Goal: Task Accomplishment & Management: Manage account settings

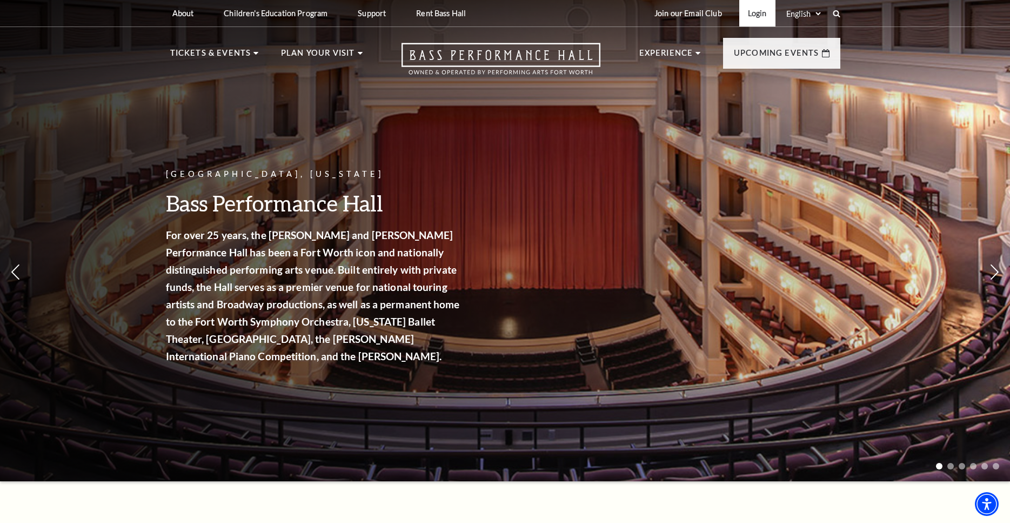
click at [764, 11] on link "Login" at bounding box center [757, 13] width 36 height 26
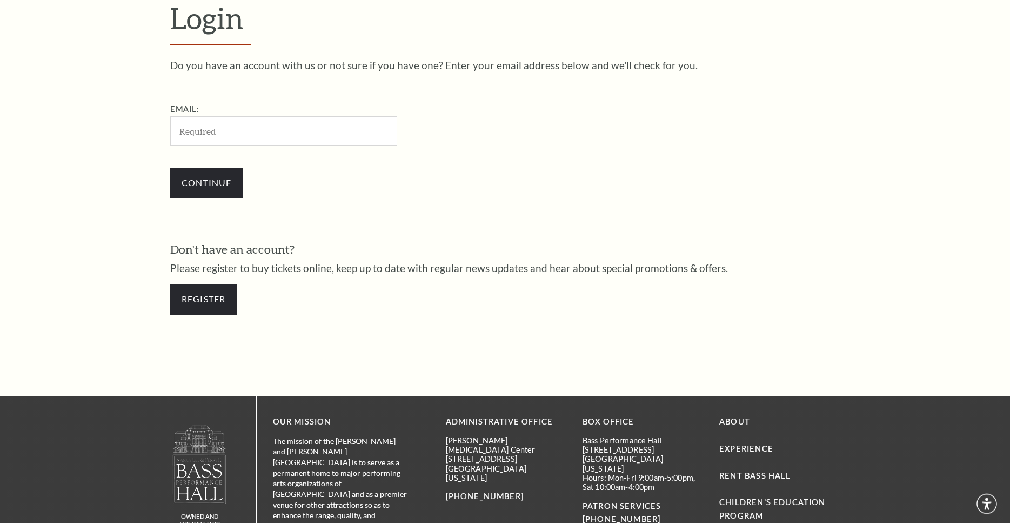
scroll to position [358, 0]
type input "[PERSON_NAME][EMAIL_ADDRESS][PERSON_NAME][DOMAIN_NAME]"
click at [216, 186] on input "Continue" at bounding box center [206, 182] width 73 height 30
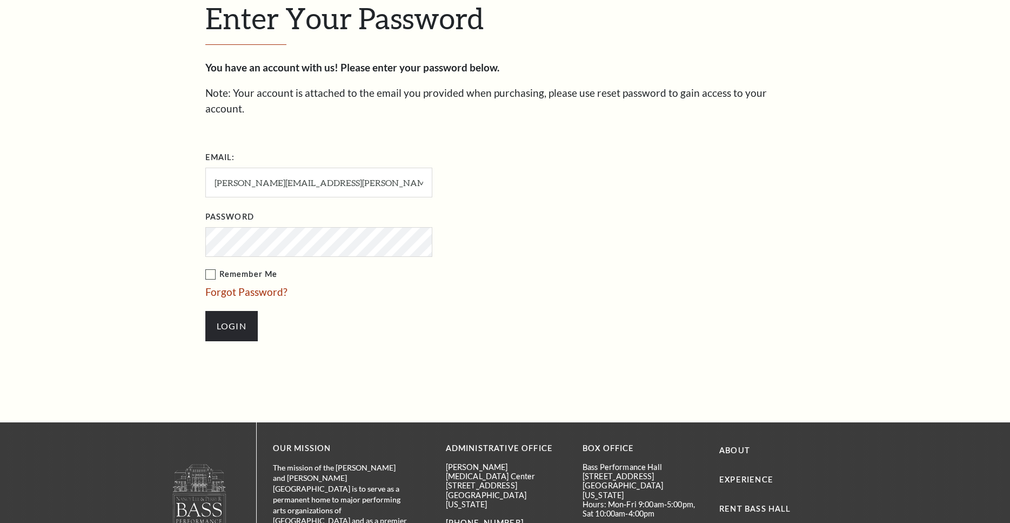
scroll to position [368, 0]
click at [210, 267] on label "Remember Me" at bounding box center [372, 274] width 335 height 14
click at [0, 0] on input "Remember Me" at bounding box center [0, 0] width 0 height 0
click at [226, 316] on input "Login" at bounding box center [231, 325] width 52 height 30
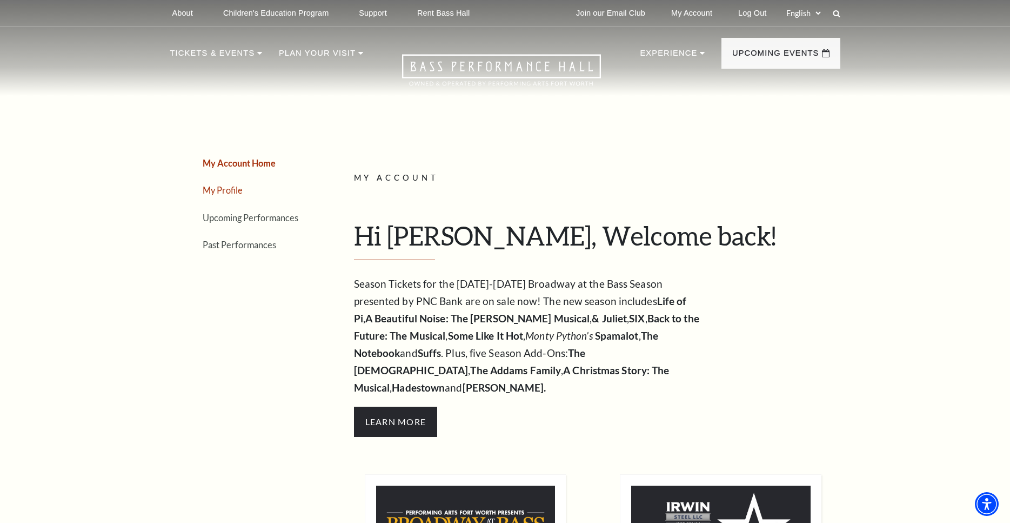
click at [218, 193] on link "My Profile" at bounding box center [223, 190] width 40 height 10
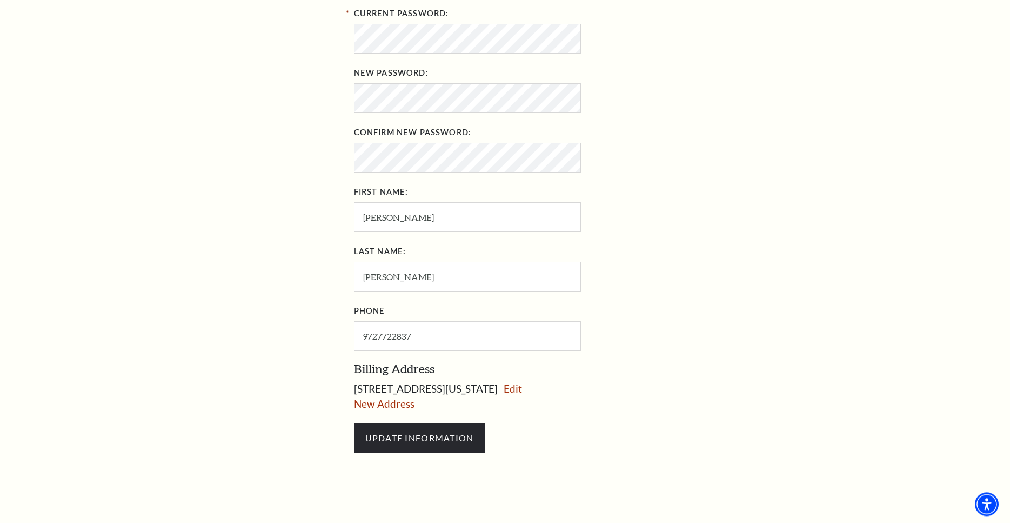
scroll to position [386, 0]
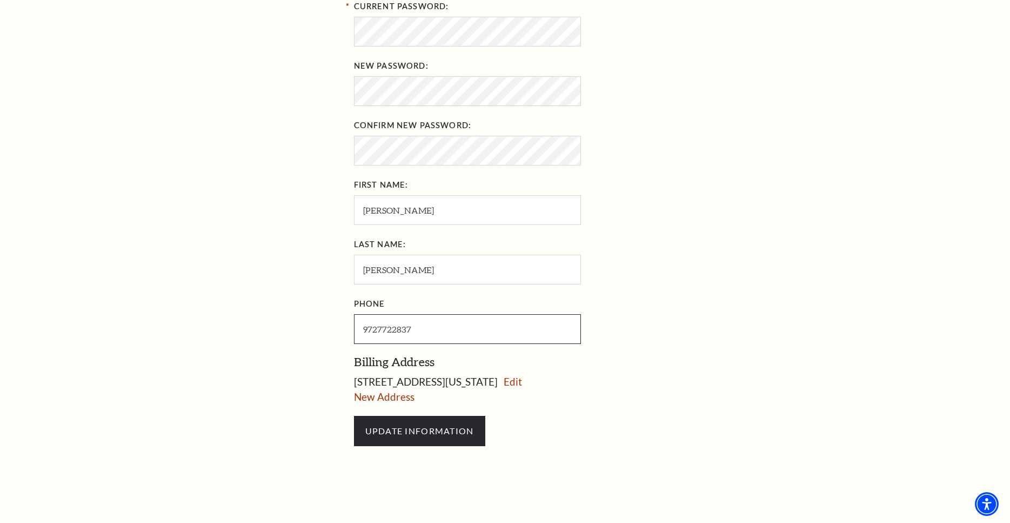
drag, startPoint x: 448, startPoint y: 329, endPoint x: 339, endPoint y: 331, distance: 108.7
click at [339, 331] on div "My Account Home My Profile Upcoming Performances Past Performances Loading... A…" at bounding box center [505, 121] width 670 height 812
drag, startPoint x: 414, startPoint y: 329, endPoint x: 332, endPoint y: 328, distance: 82.2
click at [354, 328] on input "9727722837" at bounding box center [467, 329] width 227 height 30
type input "469-626-2325"
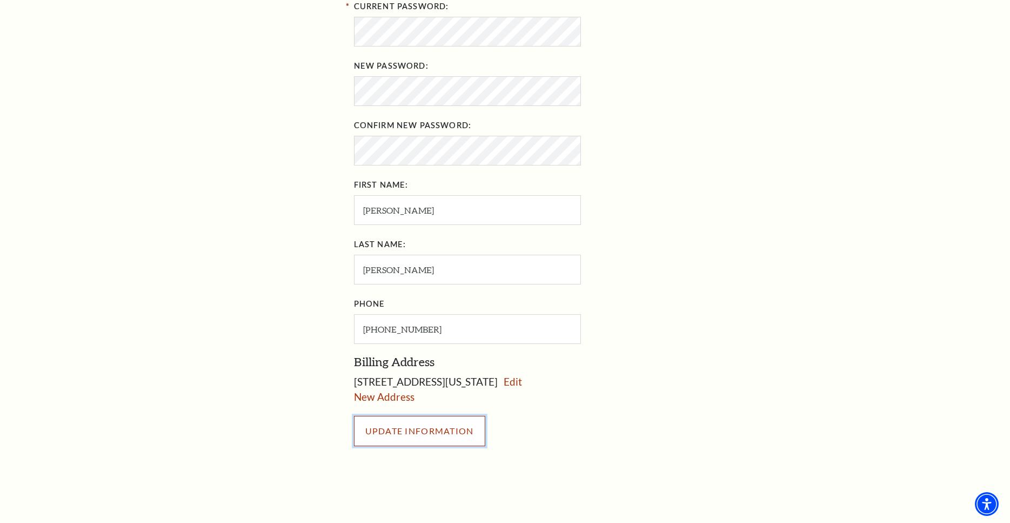
click at [416, 429] on input "UPDATE INFORMATION" at bounding box center [419, 431] width 131 height 30
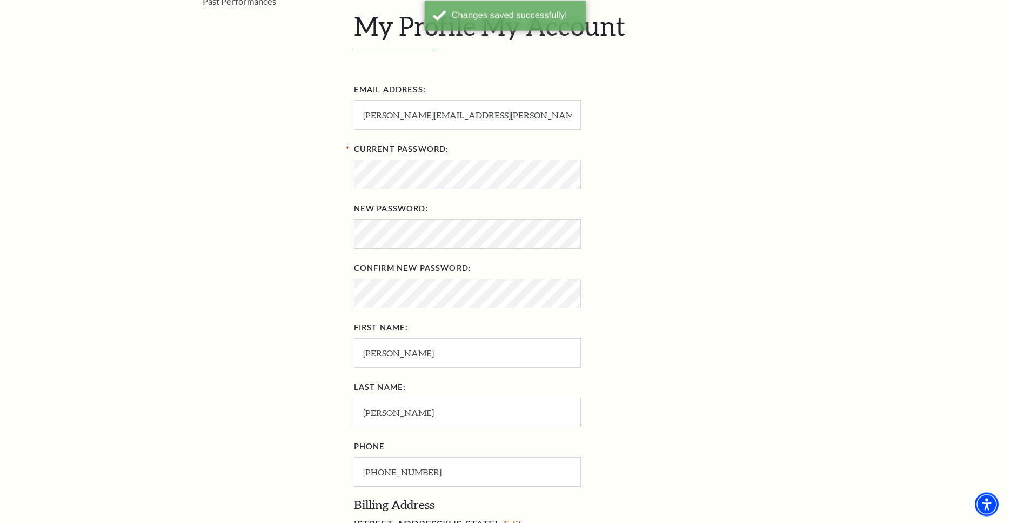
scroll to position [221, 0]
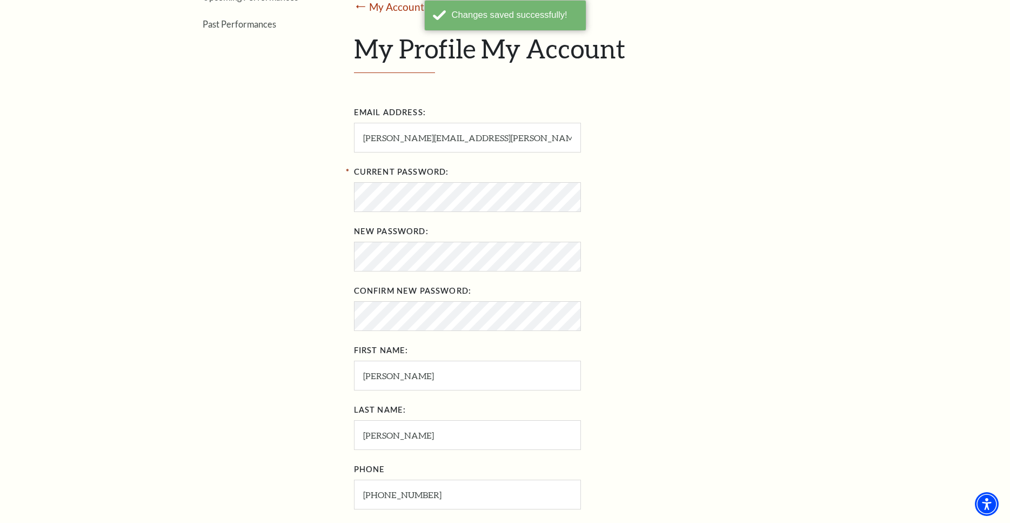
click at [736, 339] on div "Email Address: john.elliott@theelliotthome.com Current Password: New Password: …" at bounding box center [593, 306] width 478 height 405
click at [705, 284] on div "Email Address: john.elliott@theelliotthome.com Current Password: New Password: …" at bounding box center [593, 306] width 478 height 405
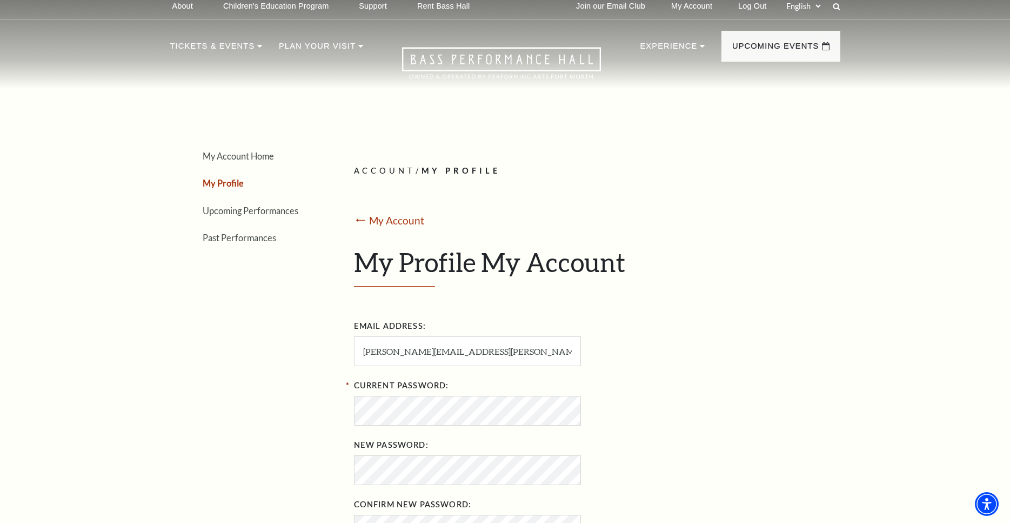
scroll to position [0, 0]
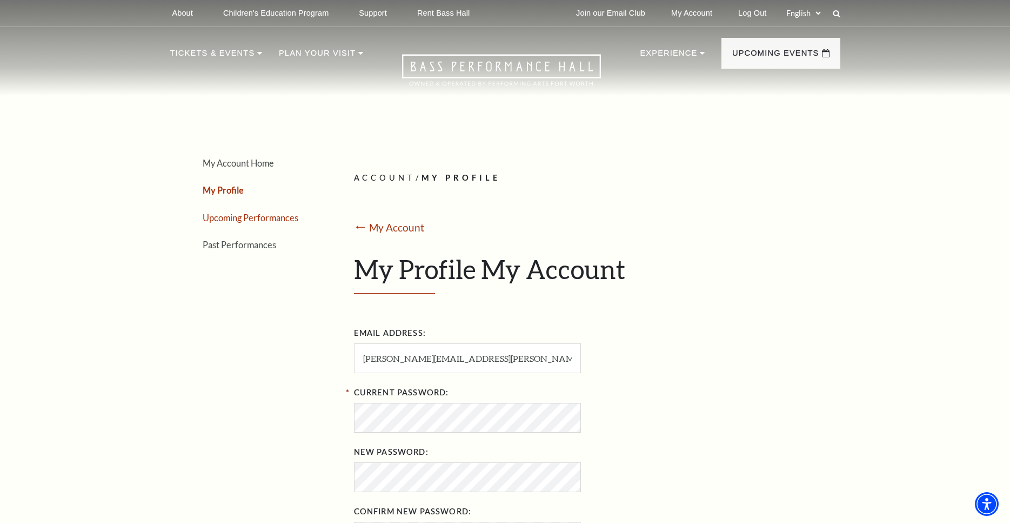
click at [239, 216] on link "Upcoming Performances" at bounding box center [251, 217] width 96 height 10
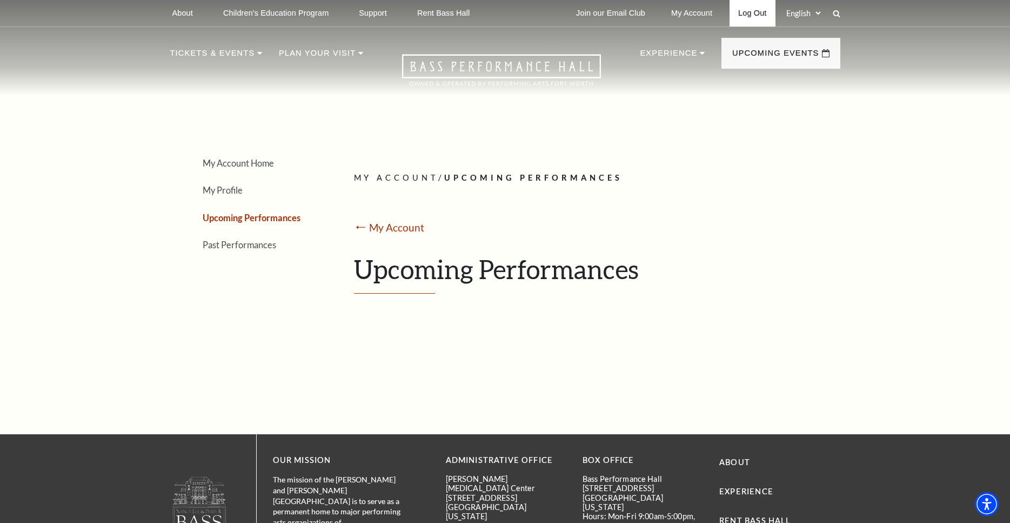
click at [757, 15] on link "Log Out" at bounding box center [752, 13] width 45 height 26
